Goal: Task Accomplishment & Management: Use online tool/utility

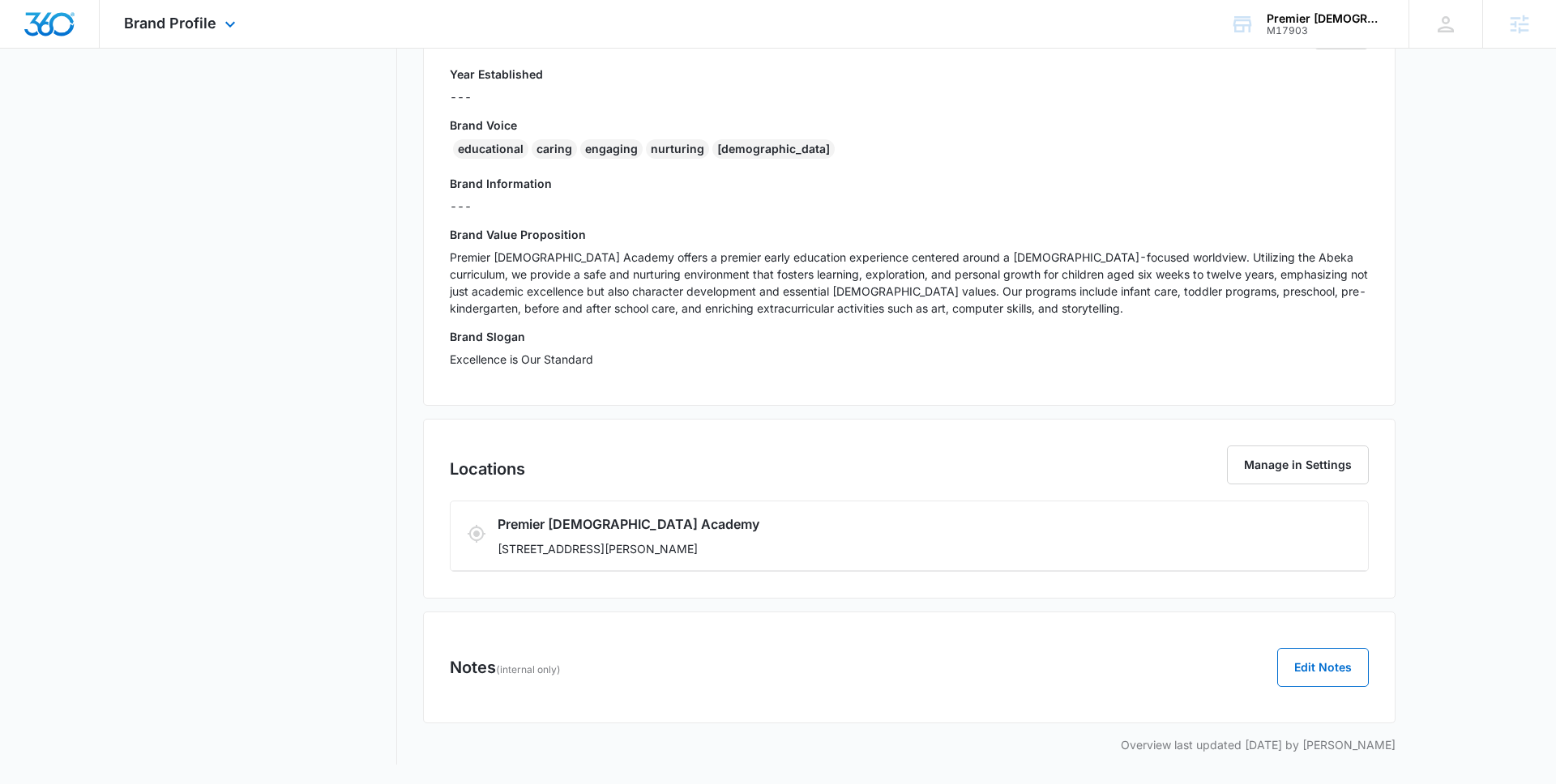
click at [202, 40] on div "Brand Profile Apps Reputation Websites Forms CRM Email Social Shop Content Ads …" at bounding box center [182, 24] width 165 height 47
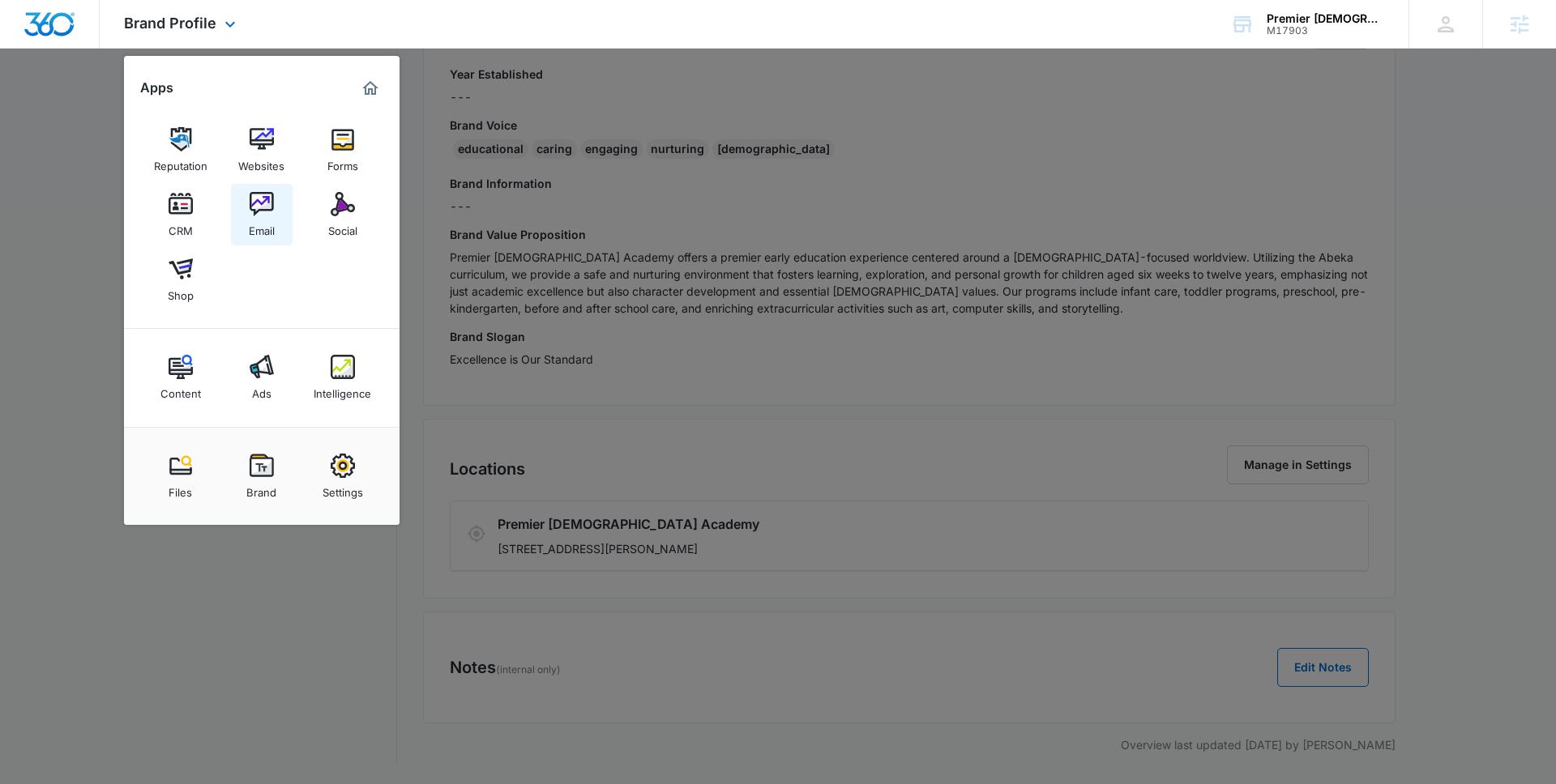
click at [276, 210] on link "Email" at bounding box center [261, 214] width 61 height 61
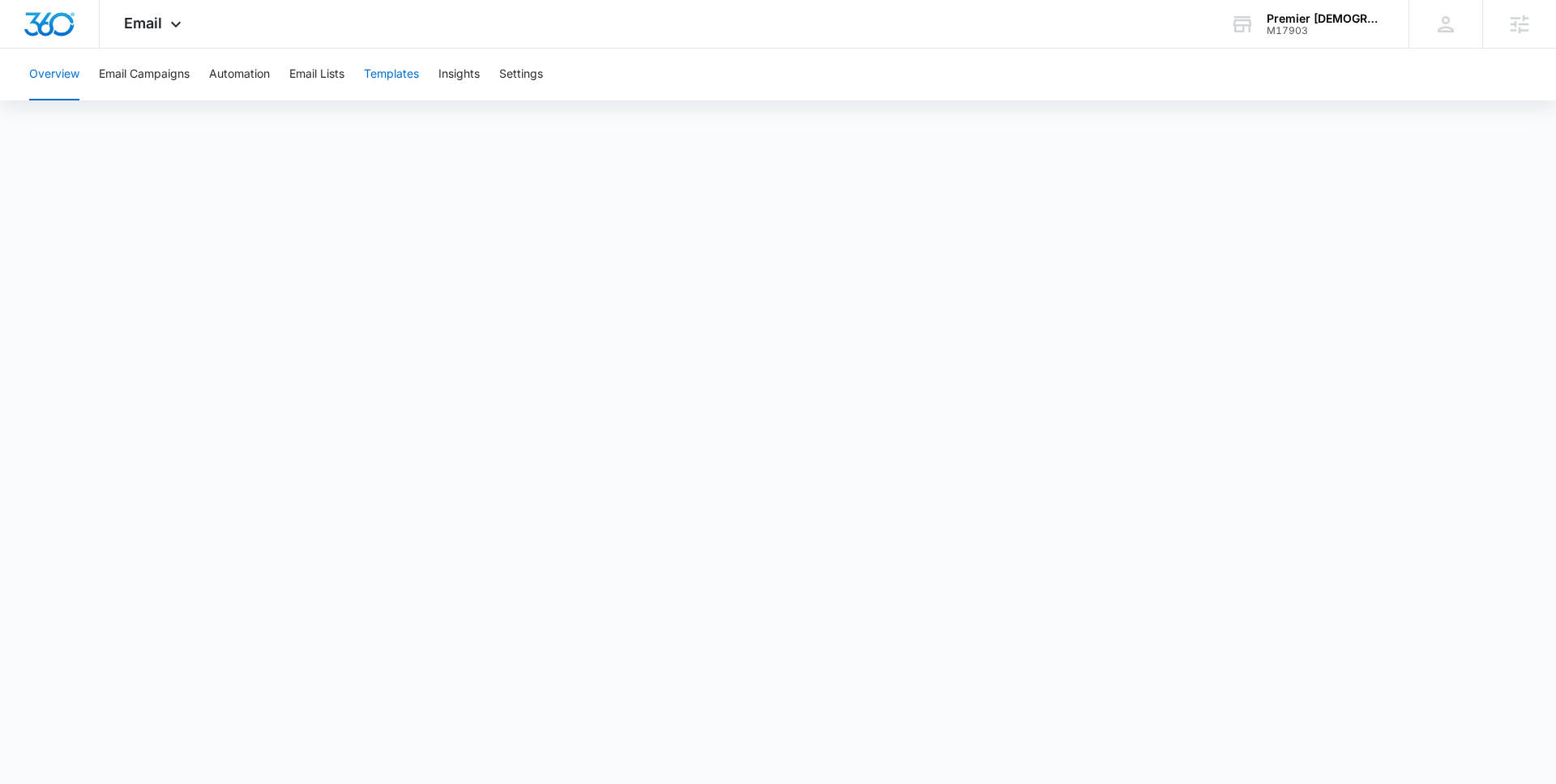
click at [389, 78] on button "Templates" at bounding box center [392, 74] width 55 height 52
click at [147, 28] on span "Email" at bounding box center [143, 23] width 38 height 17
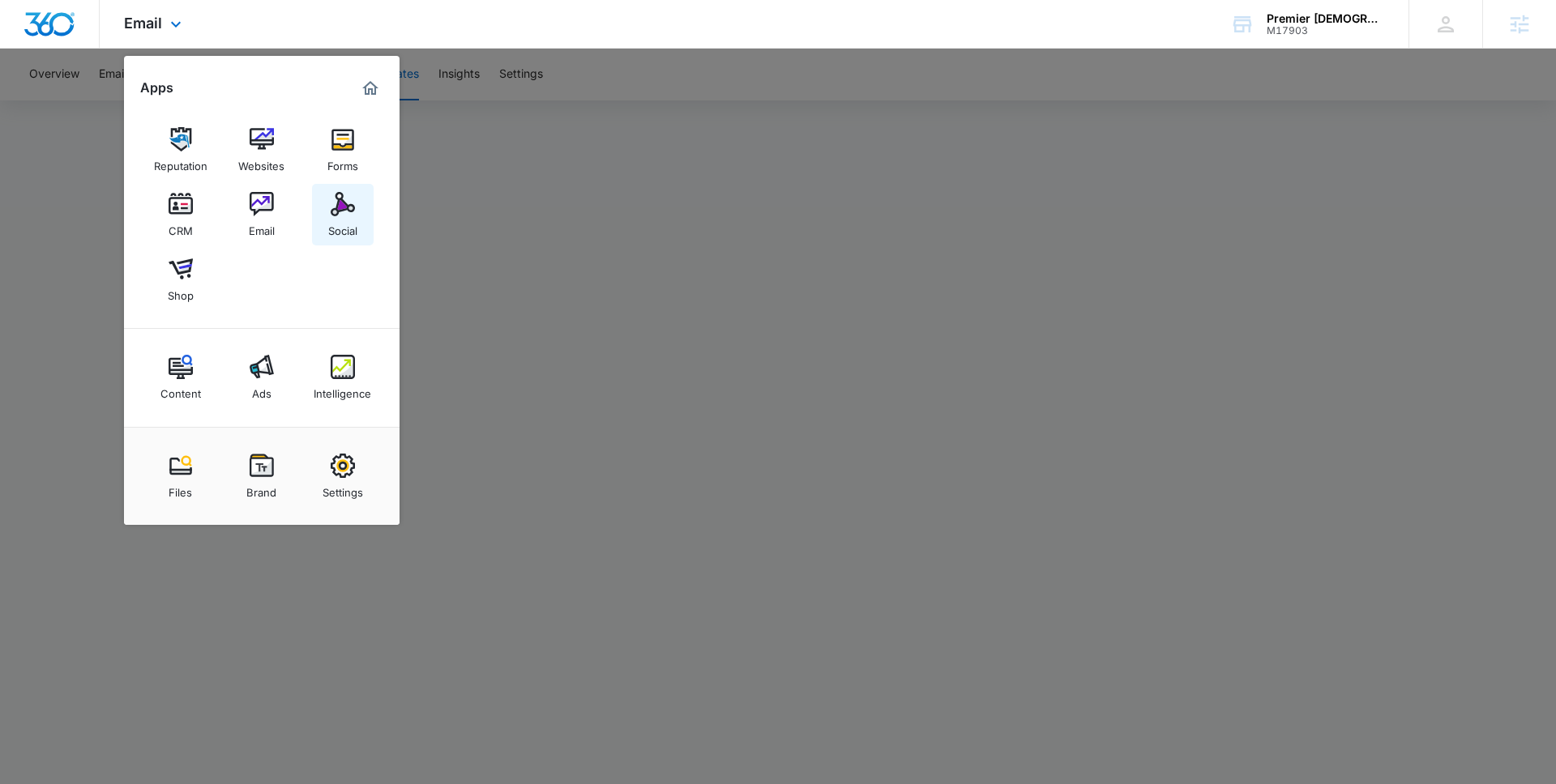
click at [355, 229] on div "Social" at bounding box center [343, 226] width 30 height 21
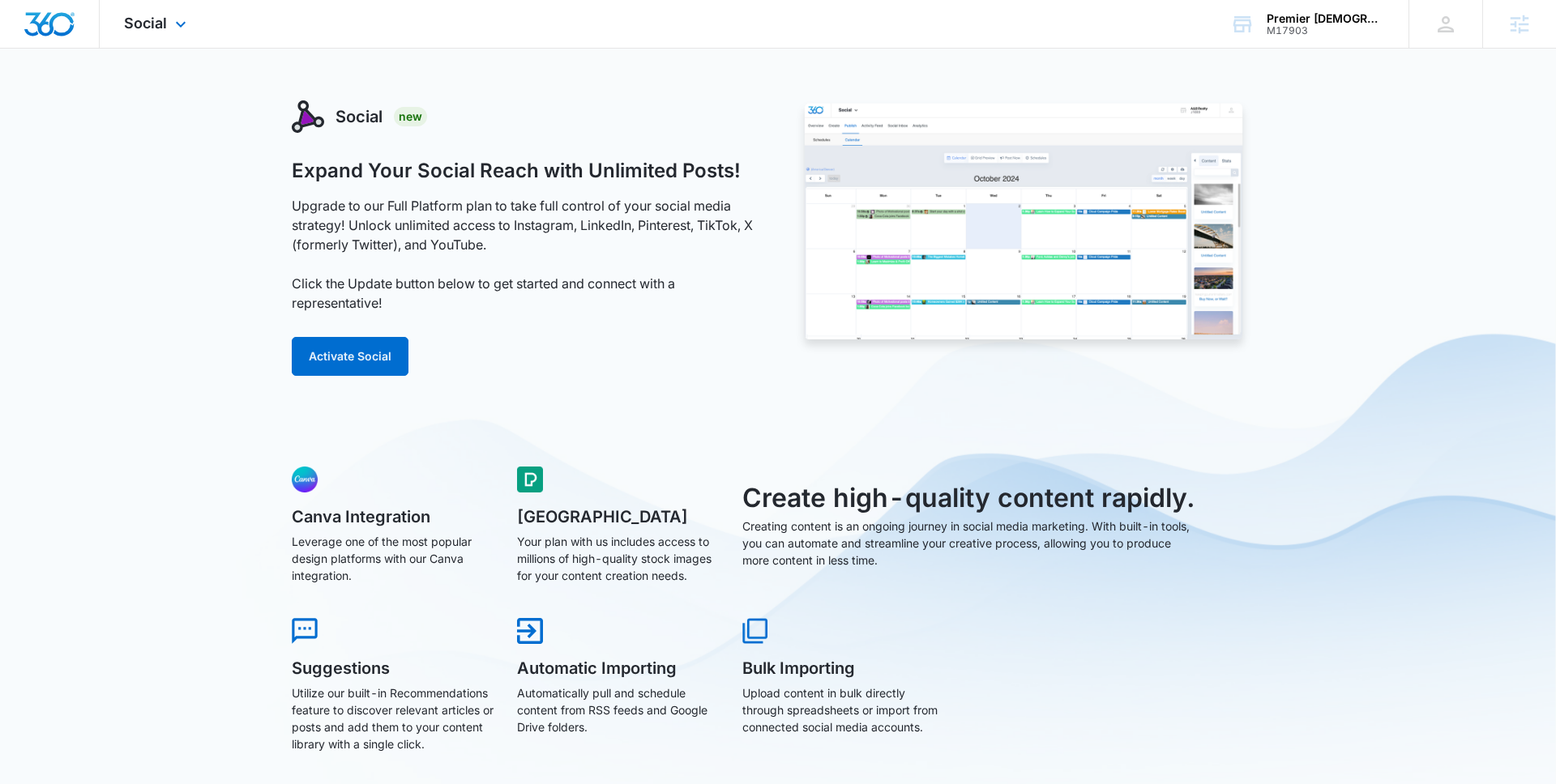
click at [172, 35] on div "Social Apps Reputation Websites Forms CRM Email Social Shop Content Ads Intelli…" at bounding box center [157, 24] width 115 height 47
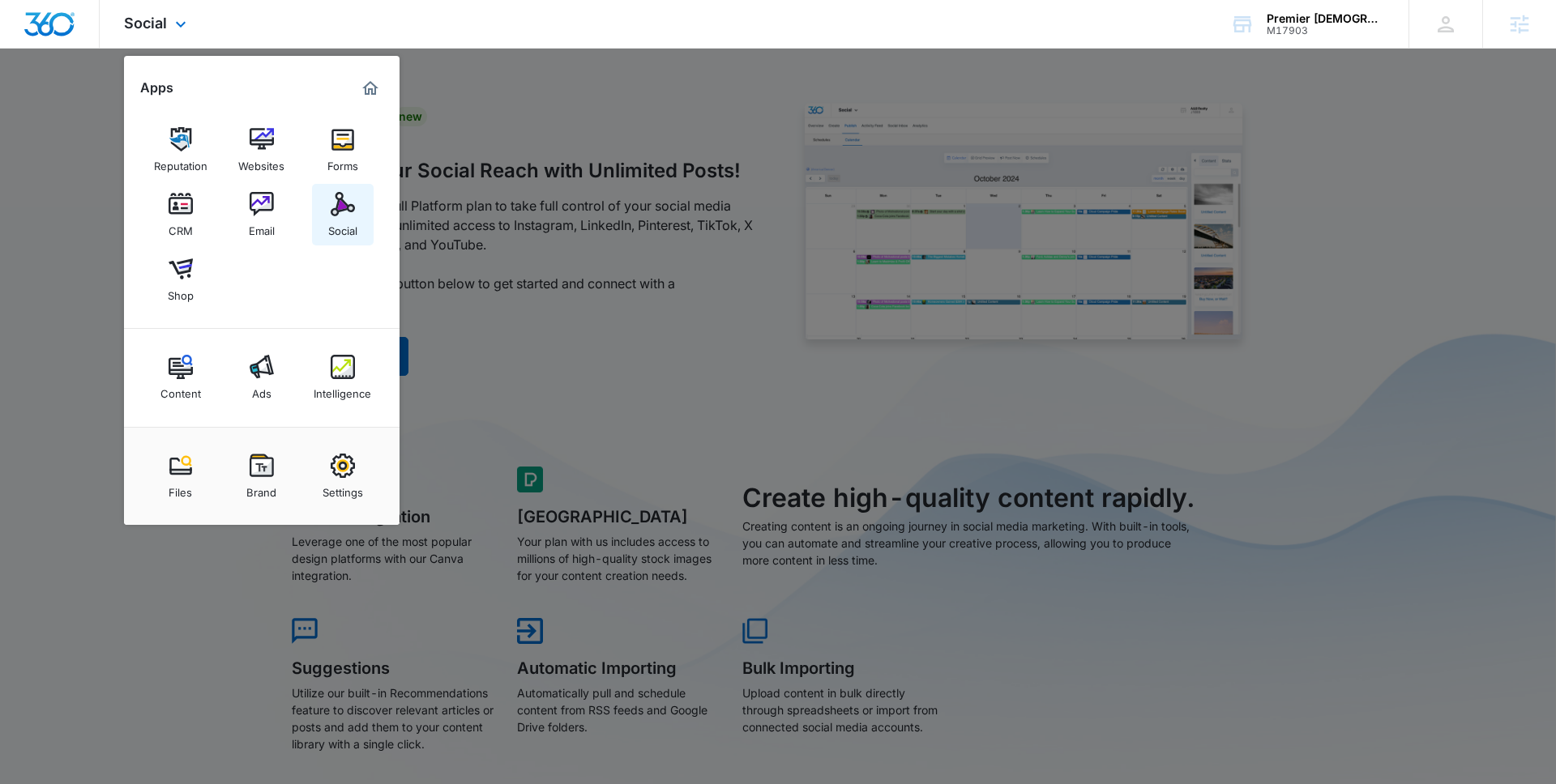
click at [346, 230] on div "Social" at bounding box center [343, 226] width 30 height 21
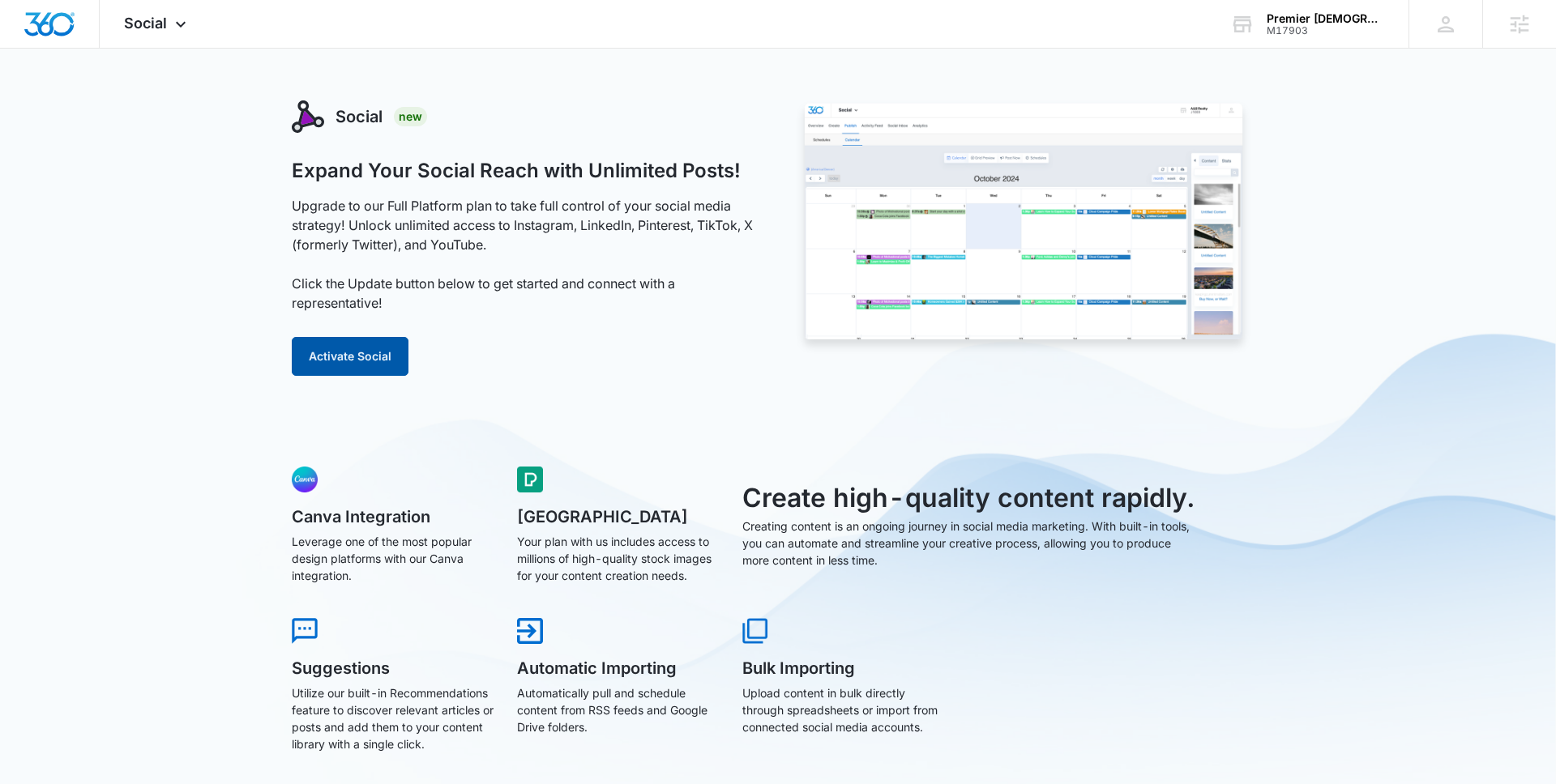
click at [341, 350] on button "Activate Social" at bounding box center [350, 356] width 116 height 38
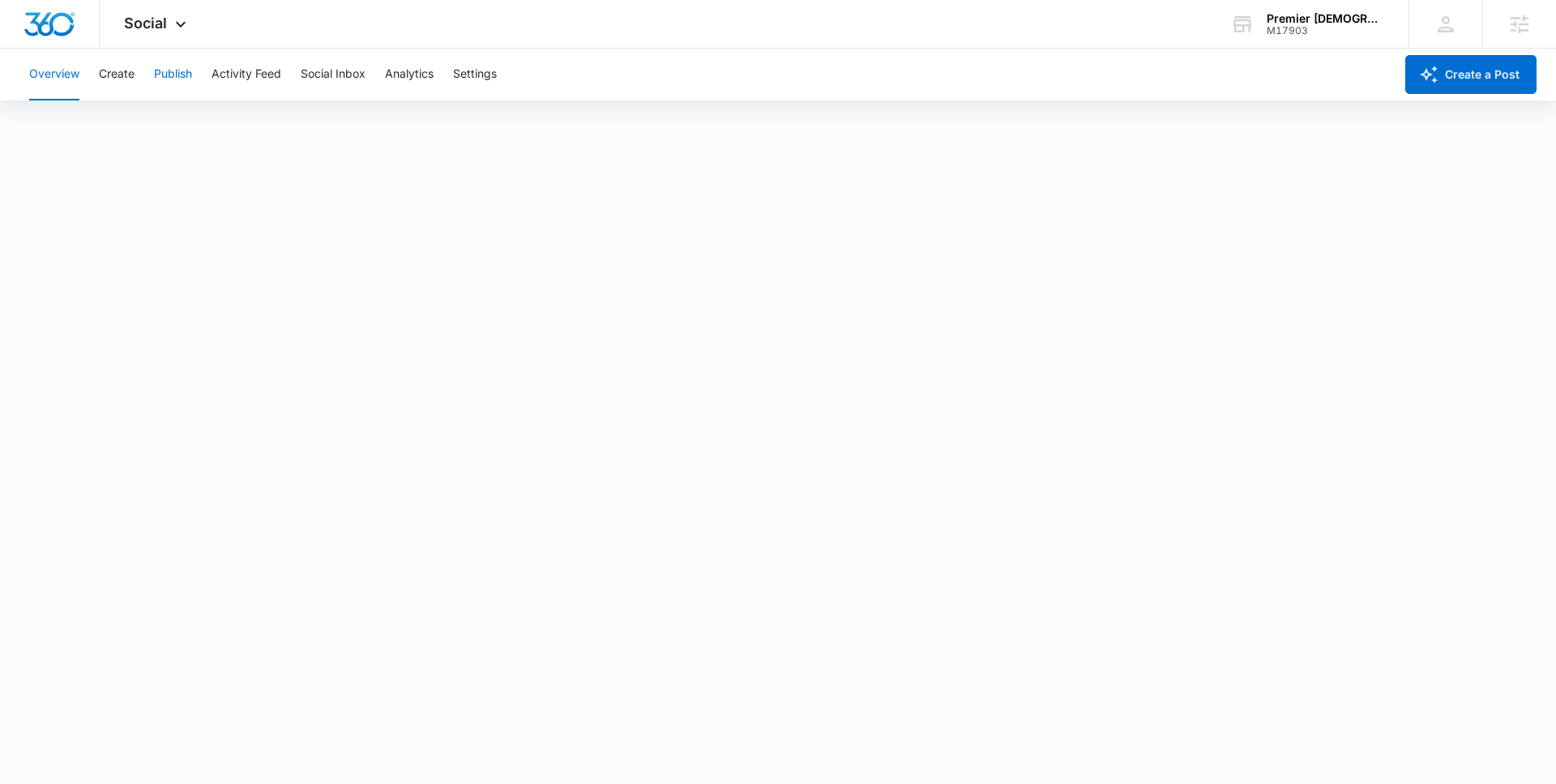
click at [189, 67] on button "Publish" at bounding box center [173, 74] width 38 height 52
click at [124, 70] on button "Create" at bounding box center [116, 74] width 36 height 52
click at [191, 73] on button "Publish" at bounding box center [173, 74] width 38 height 52
click at [104, 126] on button "Schedules" at bounding box center [124, 124] width 55 height 45
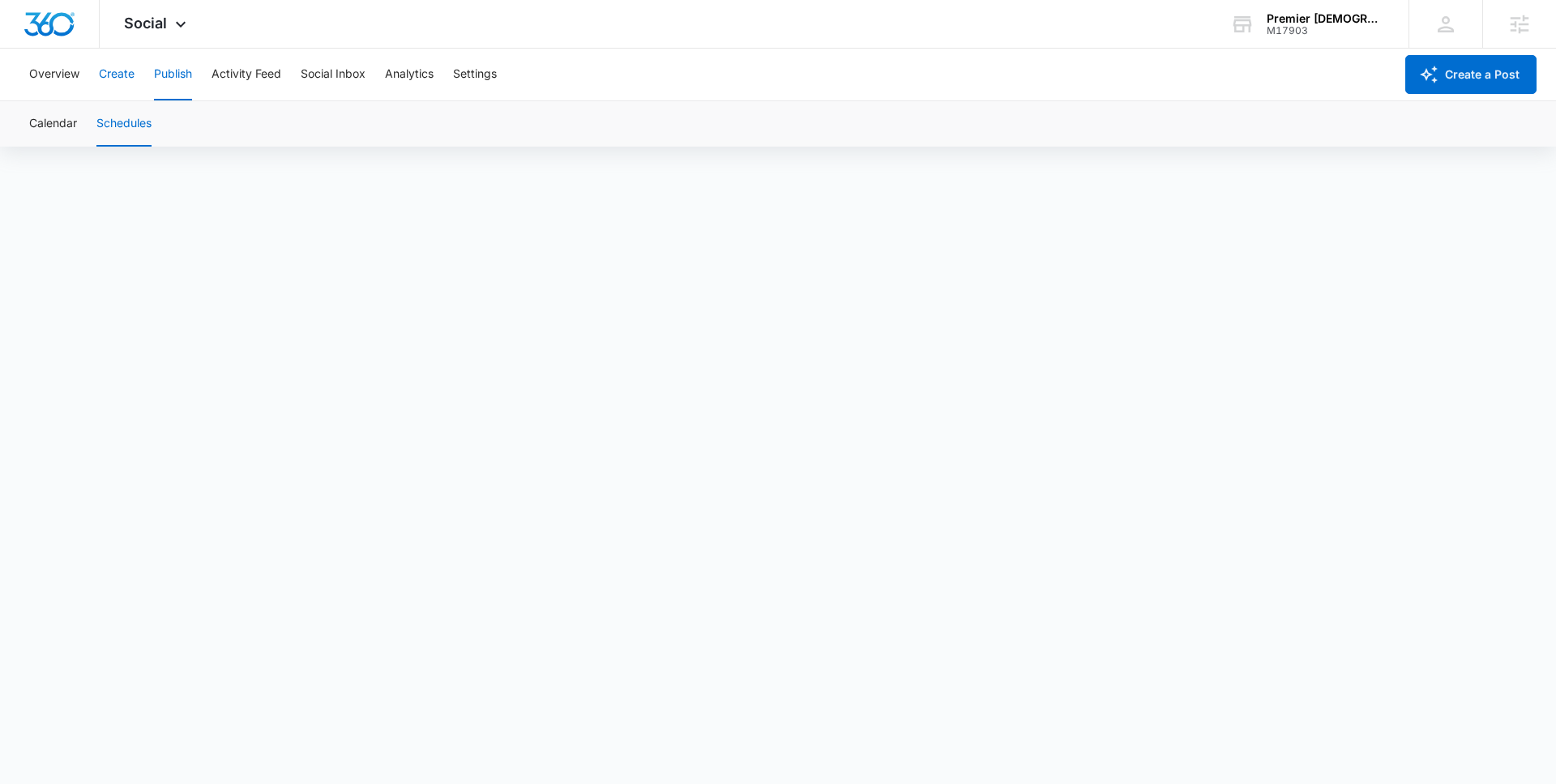
click at [118, 72] on button "Create" at bounding box center [116, 74] width 36 height 52
click at [170, 125] on button "Approvals" at bounding box center [158, 124] width 54 height 45
